Goal: Task Accomplishment & Management: Manage account settings

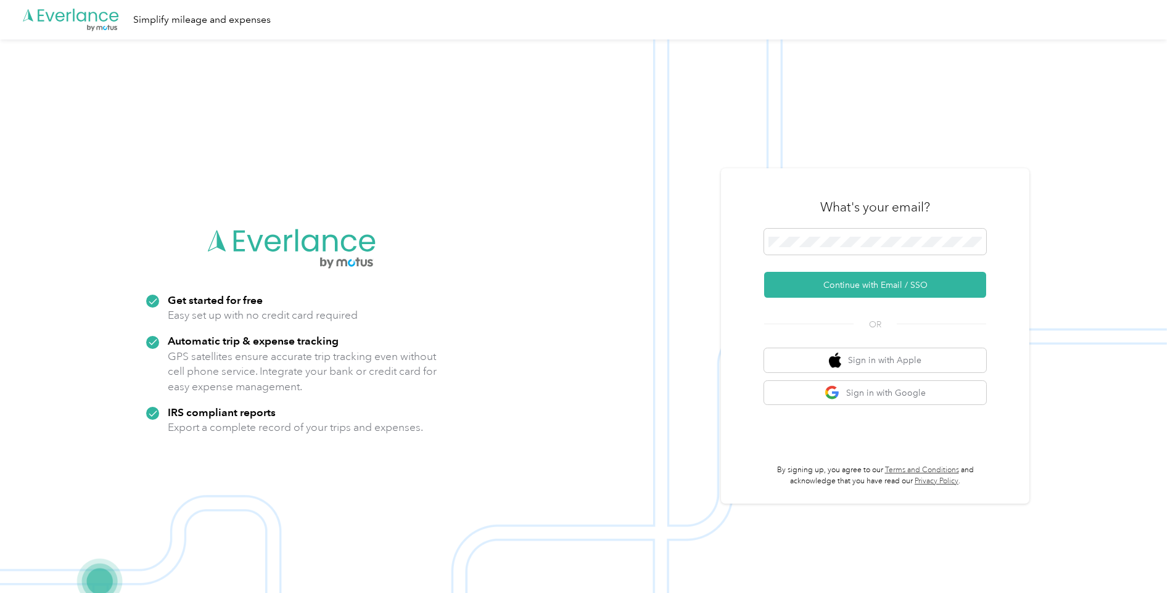
click at [834, 283] on button "Continue with Email / SSO" at bounding box center [875, 285] width 222 height 26
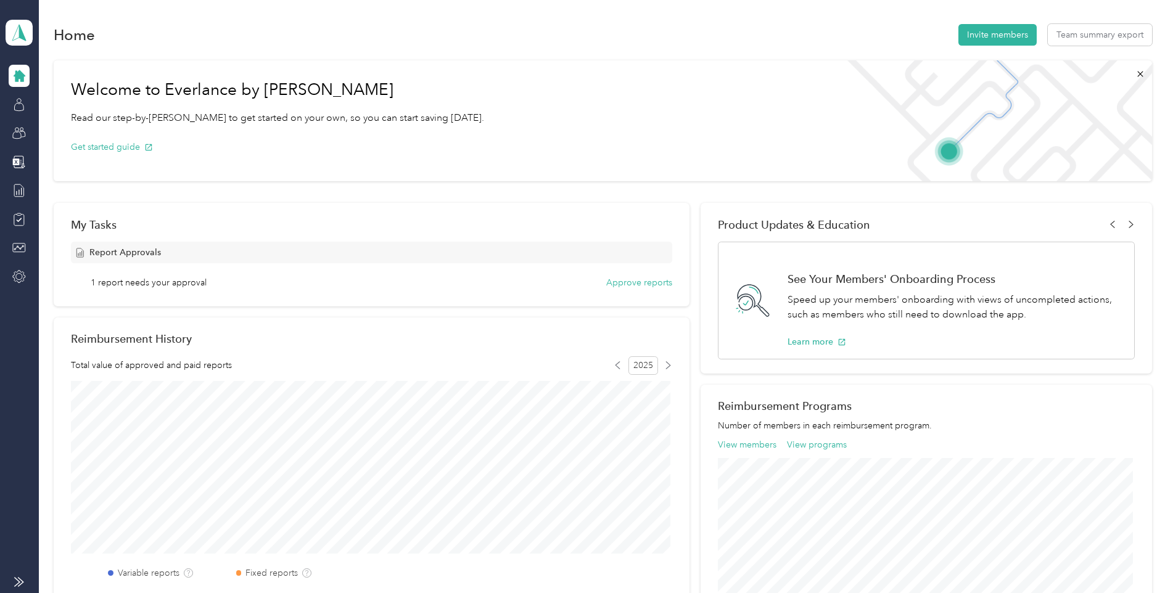
click at [626, 286] on button "Approve reports" at bounding box center [639, 282] width 66 height 13
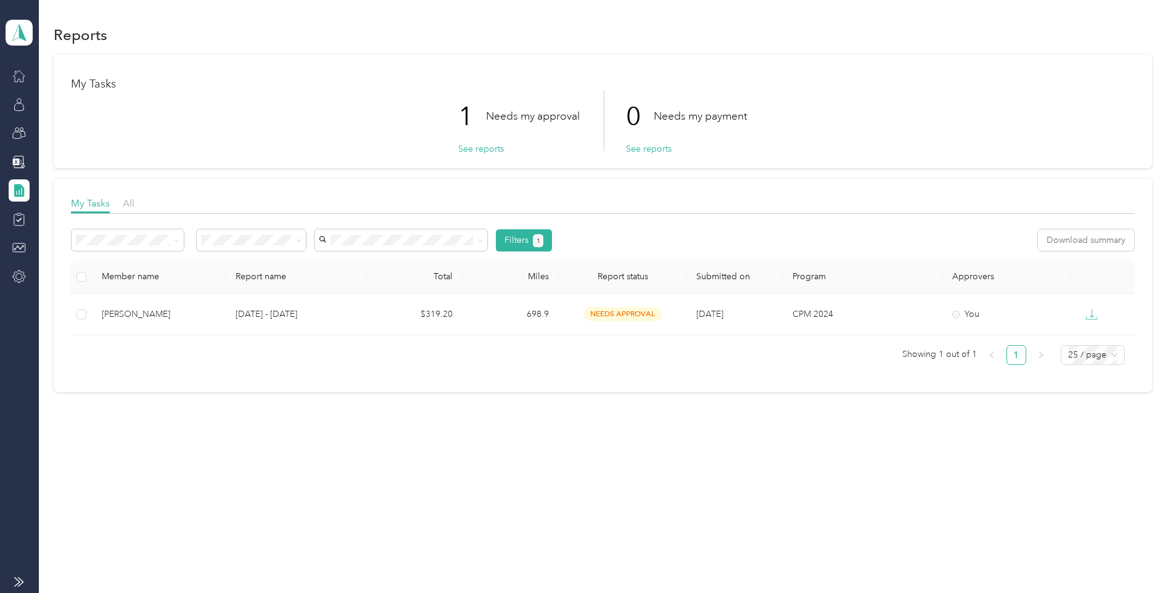
click at [468, 151] on button "See reports" at bounding box center [481, 149] width 46 height 13
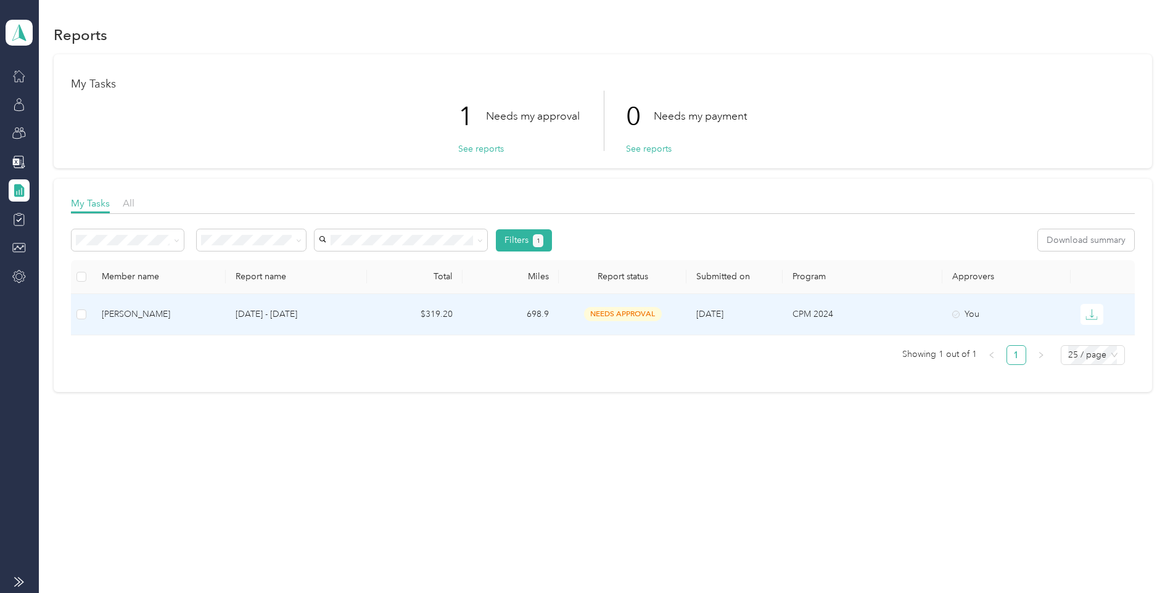
click at [123, 313] on div "Elijah Stewart" at bounding box center [159, 315] width 115 height 14
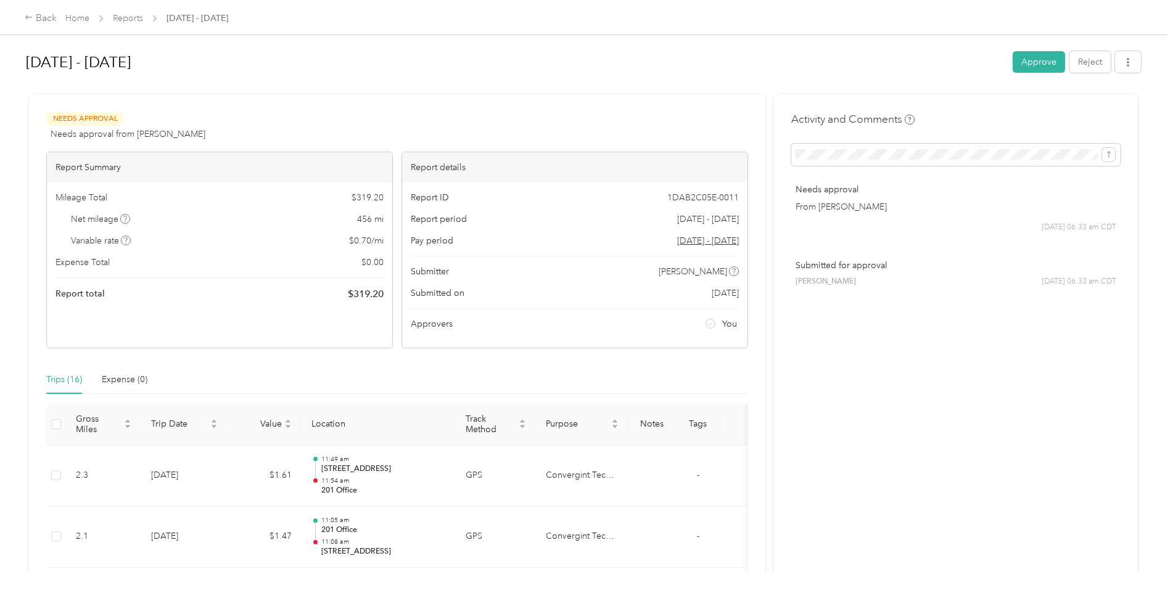
click at [1028, 61] on button "Approve" at bounding box center [1039, 62] width 52 height 22
